Goal: Task Accomplishment & Management: Manage account settings

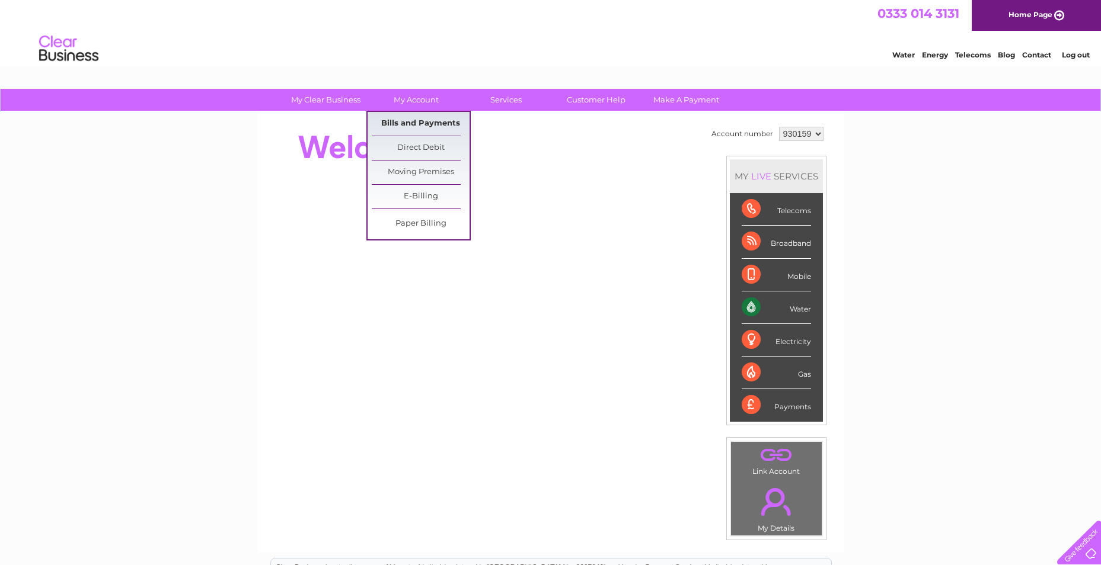
click at [415, 118] on link "Bills and Payments" at bounding box center [421, 124] width 98 height 24
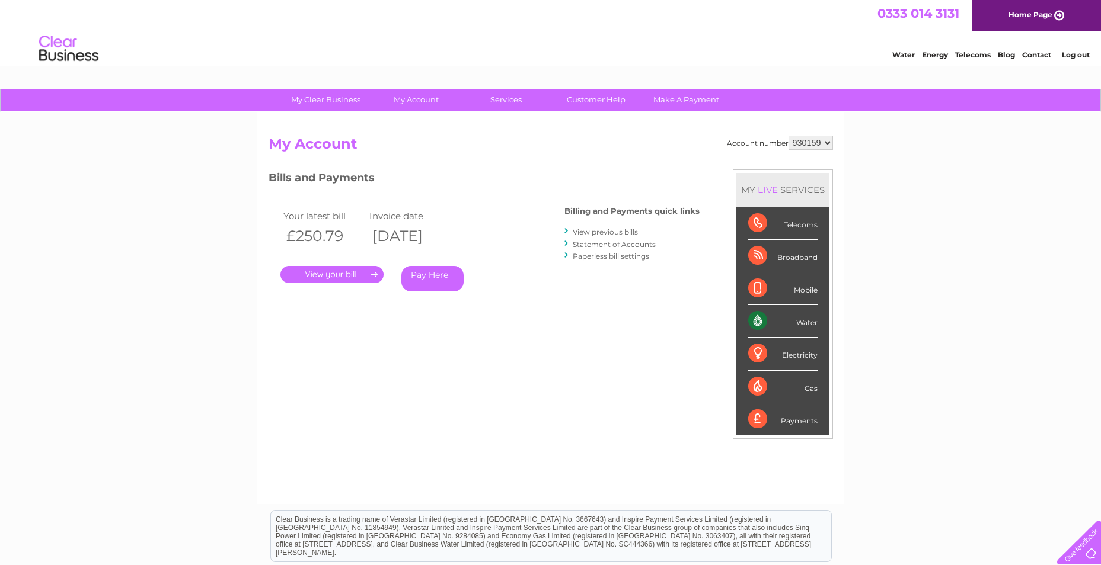
click at [342, 271] on link "." at bounding box center [331, 274] width 103 height 17
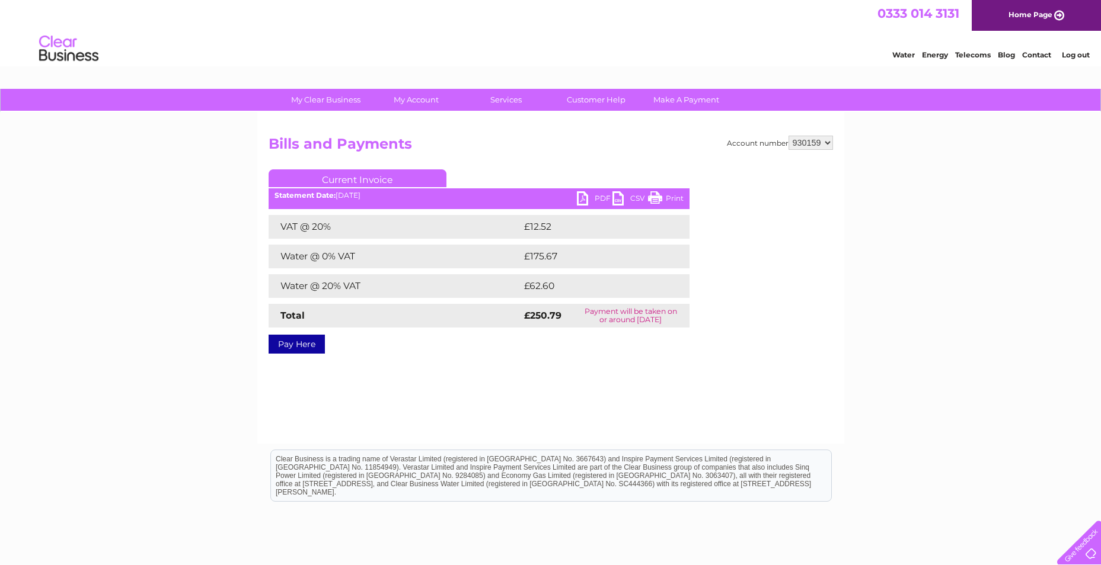
click at [591, 198] on link "PDF" at bounding box center [595, 199] width 36 height 17
